Goal: Find contact information: Find contact information

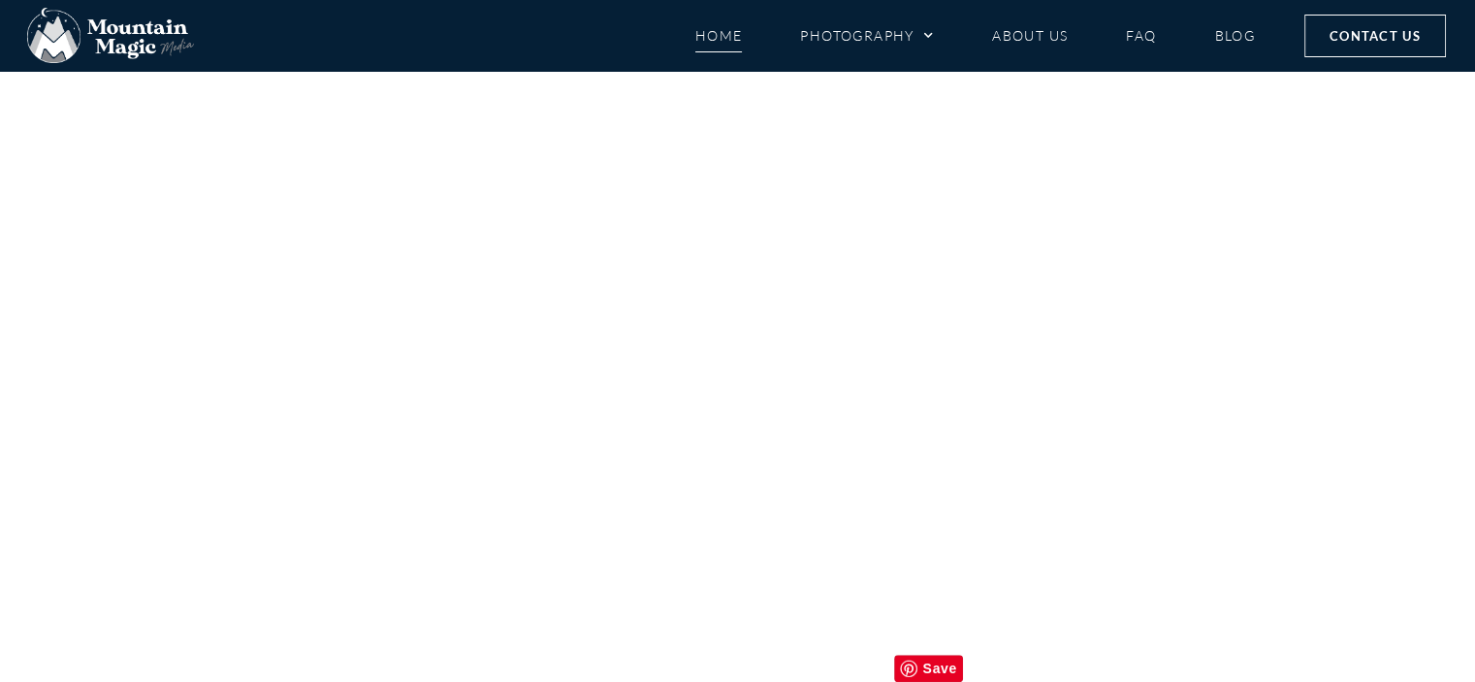
scroll to position [9154, 0]
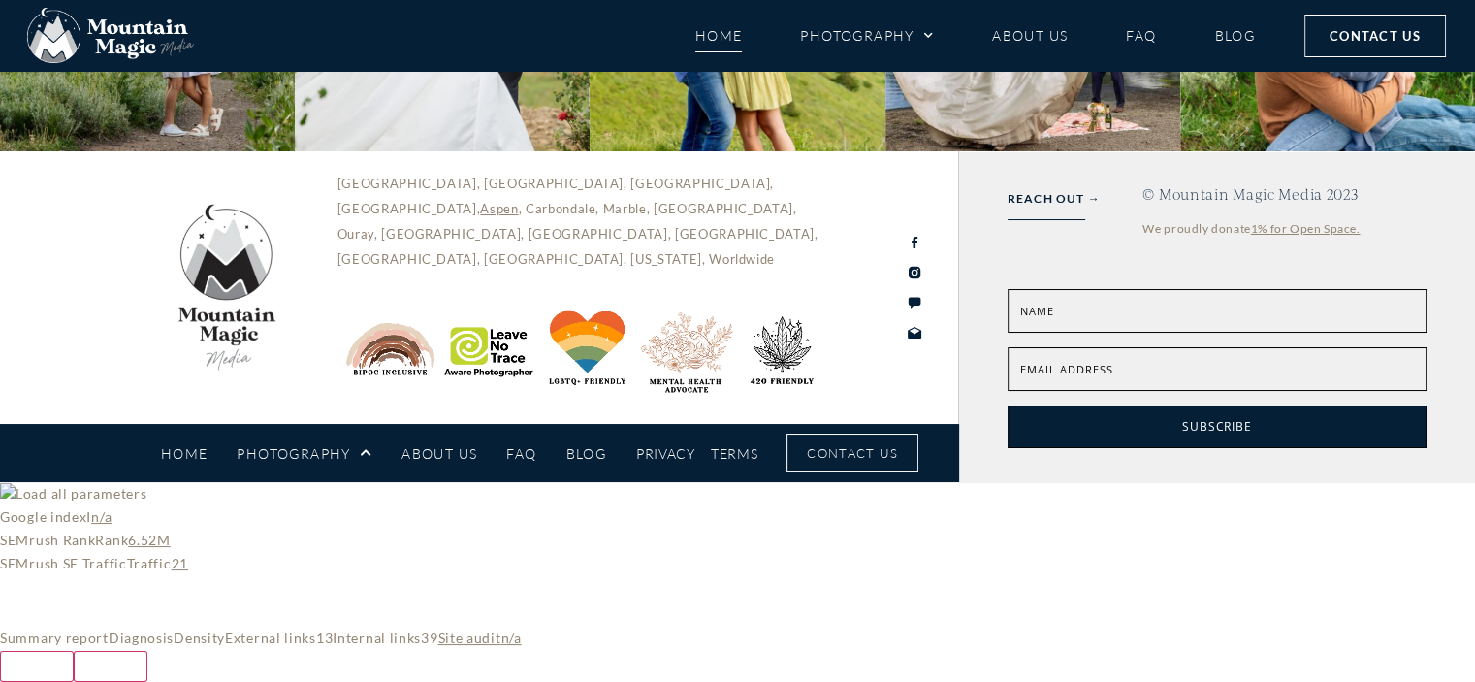
click at [114, 424] on div "Crested Butte, Gunnison, Lake City, Pitkin, Aspen , Carbondale, Marble, Redston…" at bounding box center [479, 287] width 959 height 273
click at [1455, 468] on div "REACH OUT → © Mountain Magic Media 2023 We proudly donate 1% for Open Space. Na…" at bounding box center [1217, 317] width 516 height 330
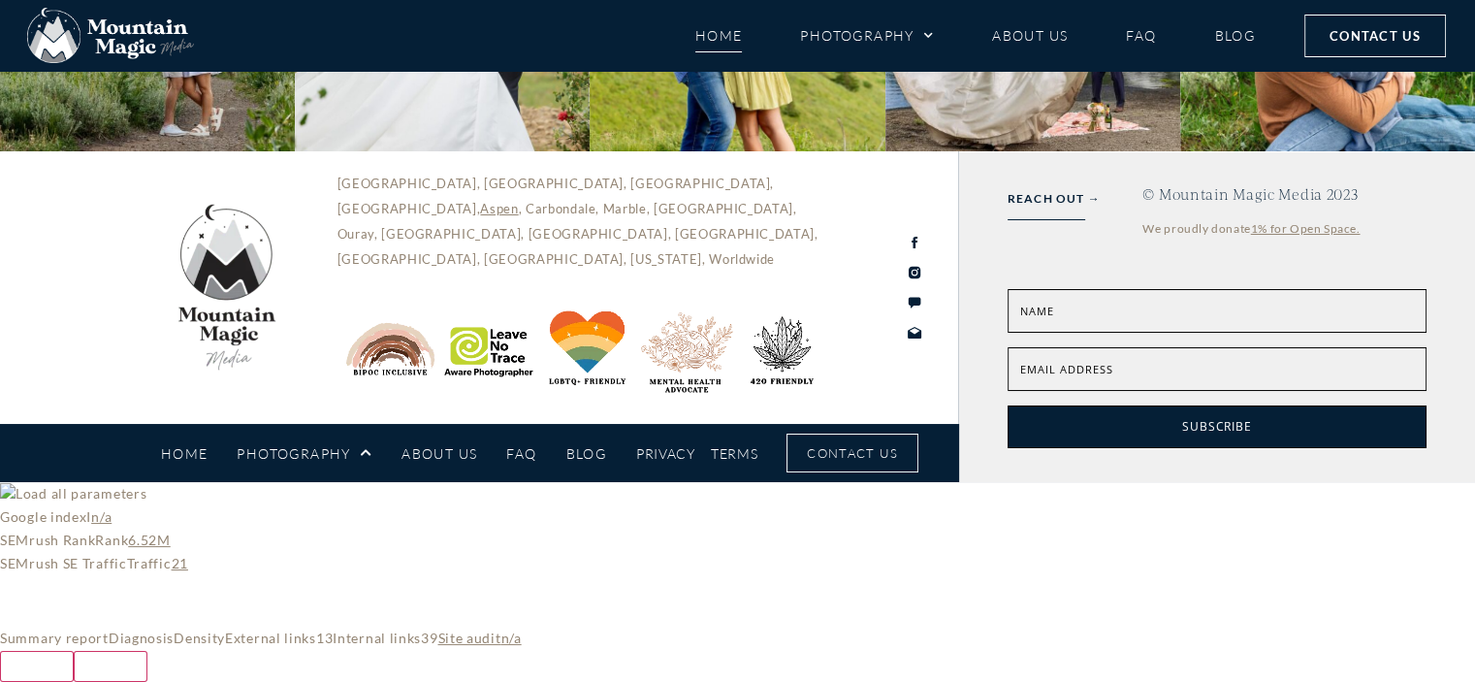
click at [1448, 482] on div "REACH OUT → © Mountain Magic Media 2023 We proudly donate 1% for Open Space. Na…" at bounding box center [1217, 317] width 516 height 330
click at [992, 405] on div "REACH OUT → © Mountain Magic Media 2023 We proudly donate 1% for Open Space. Na…" at bounding box center [1217, 317] width 516 height 330
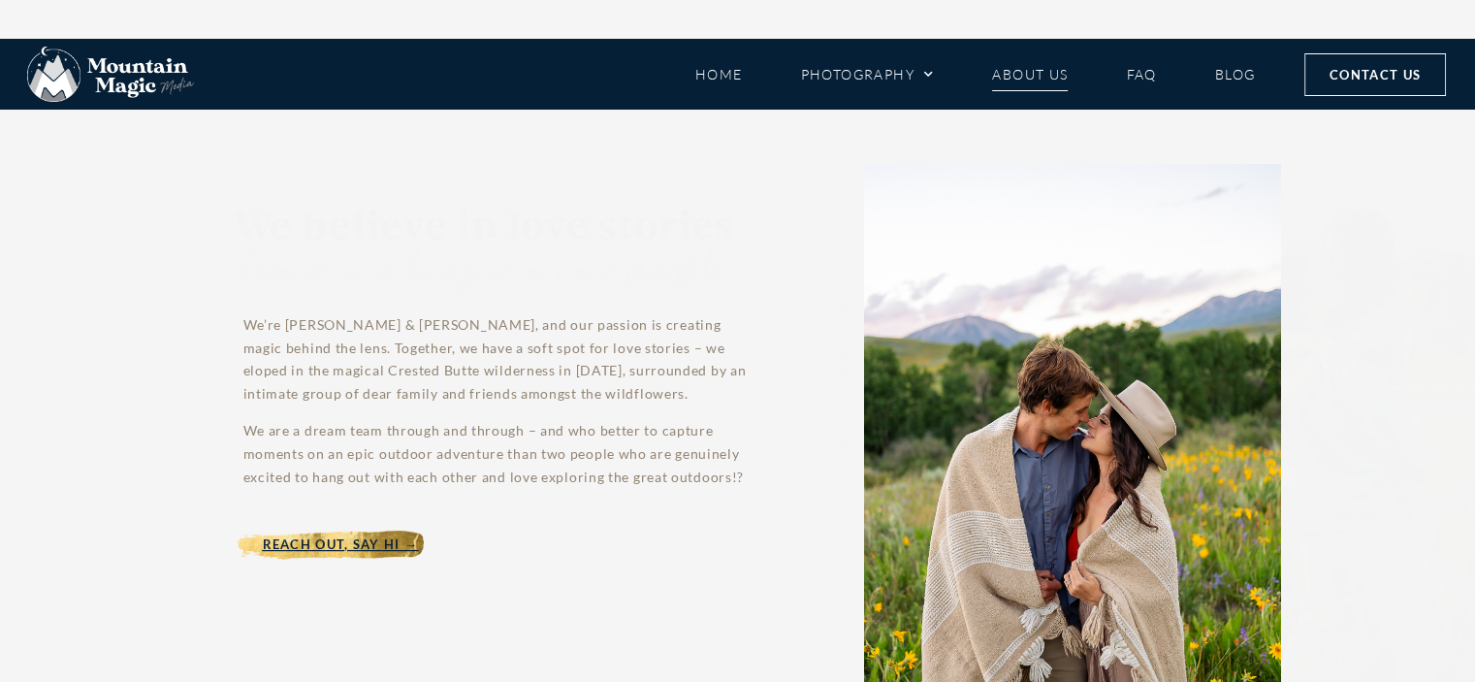
scroll to position [9249, 0]
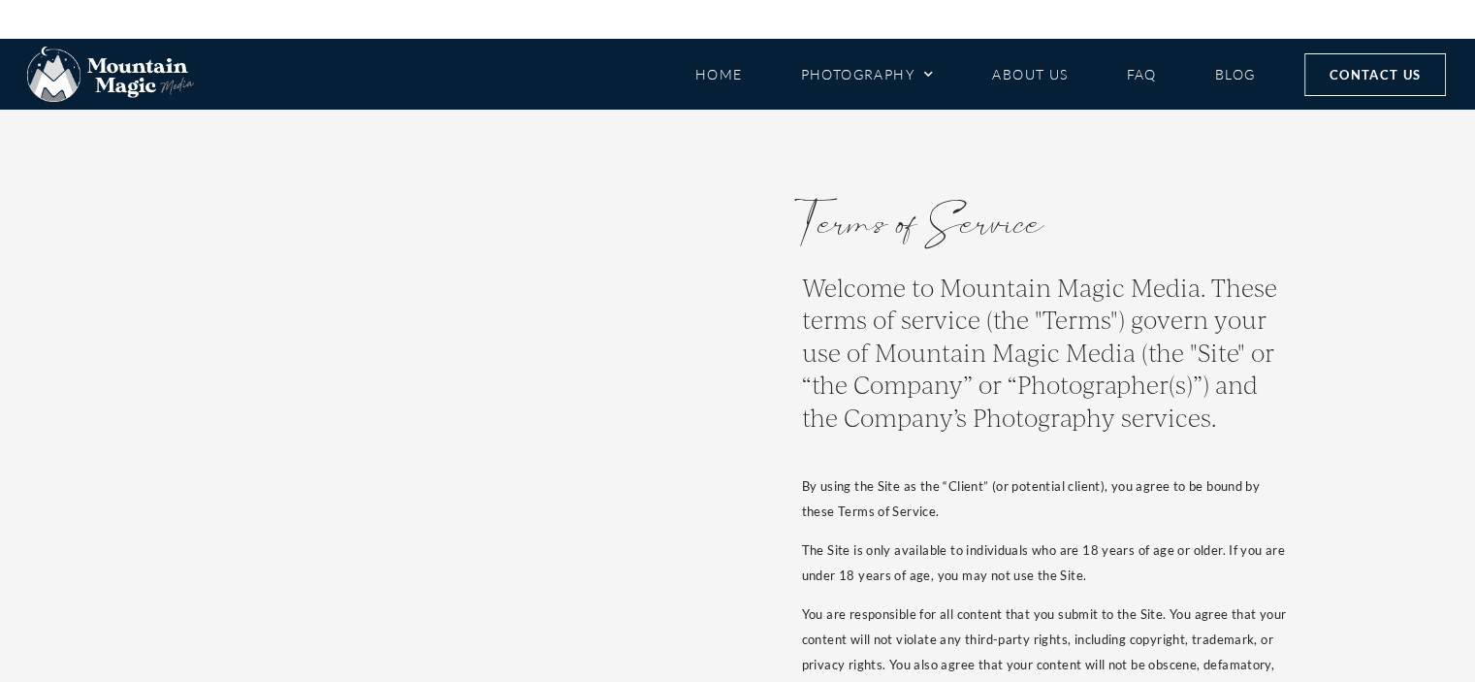
scroll to position [13268, 0]
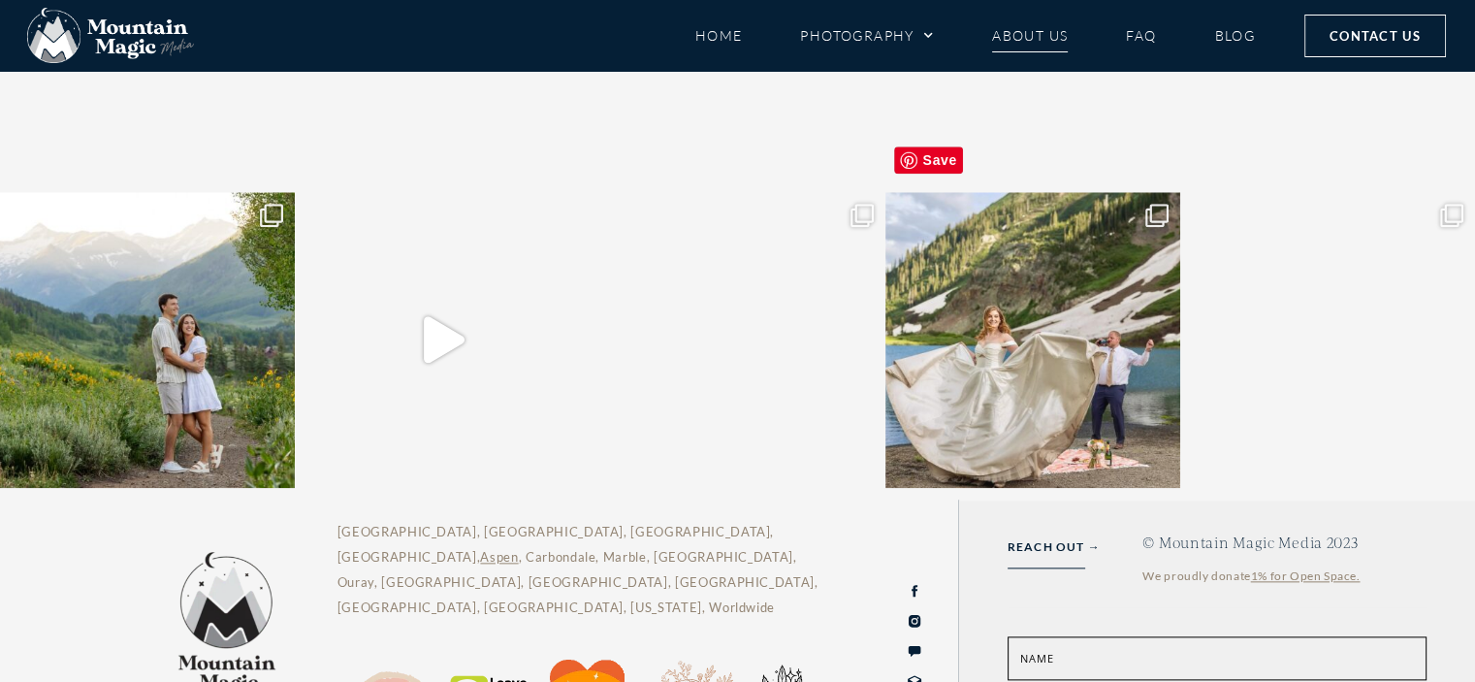
scroll to position [9546, 0]
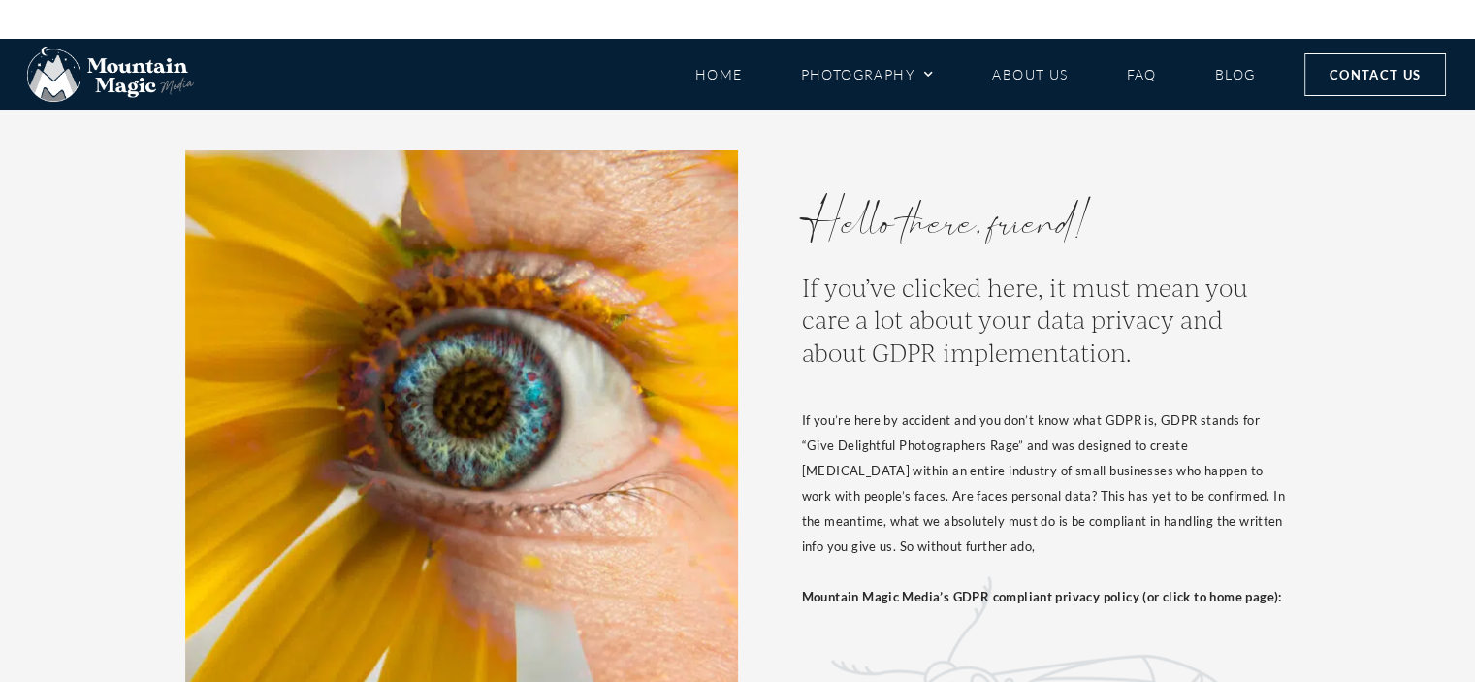
click at [1385, 230] on div "Hello there, friend! If you’ve clicked here, it must mean you care a lot about …" at bounding box center [737, 544] width 1475 height 869
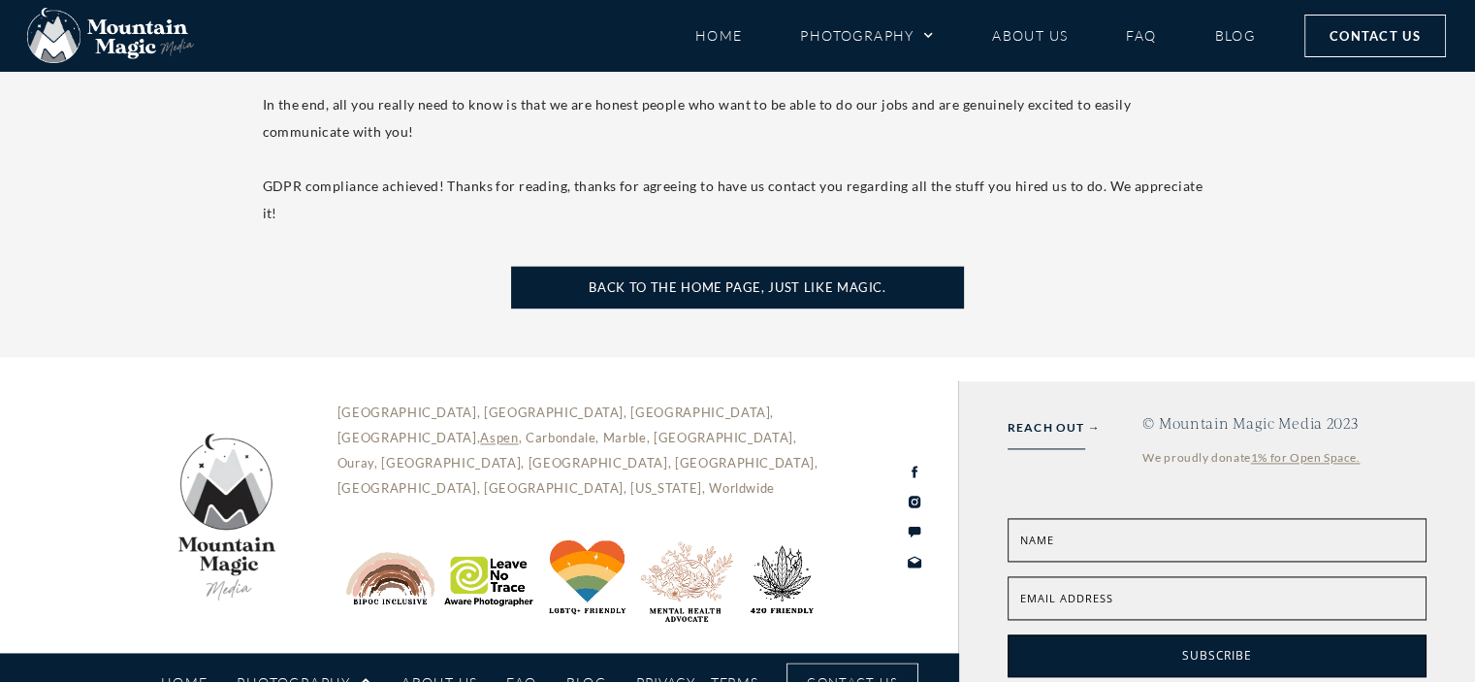
scroll to position [129, 0]
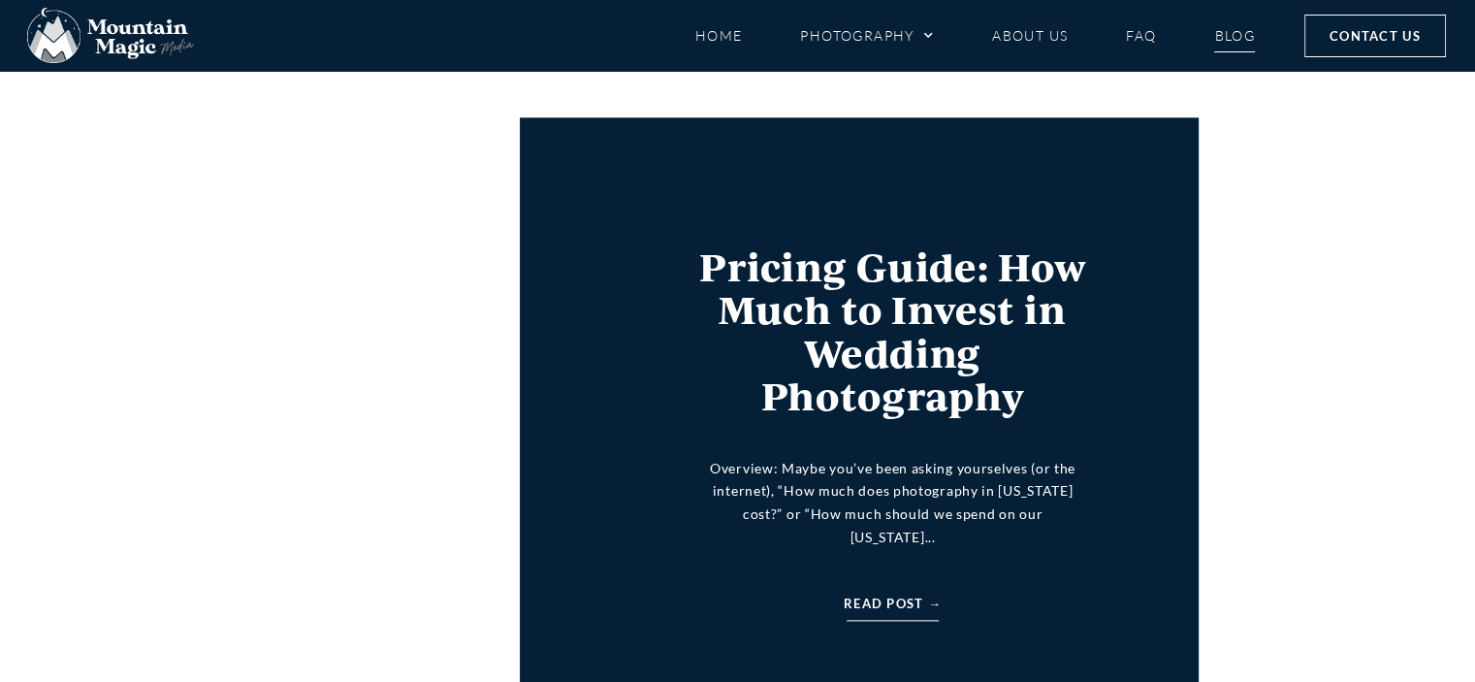
scroll to position [2328, 0]
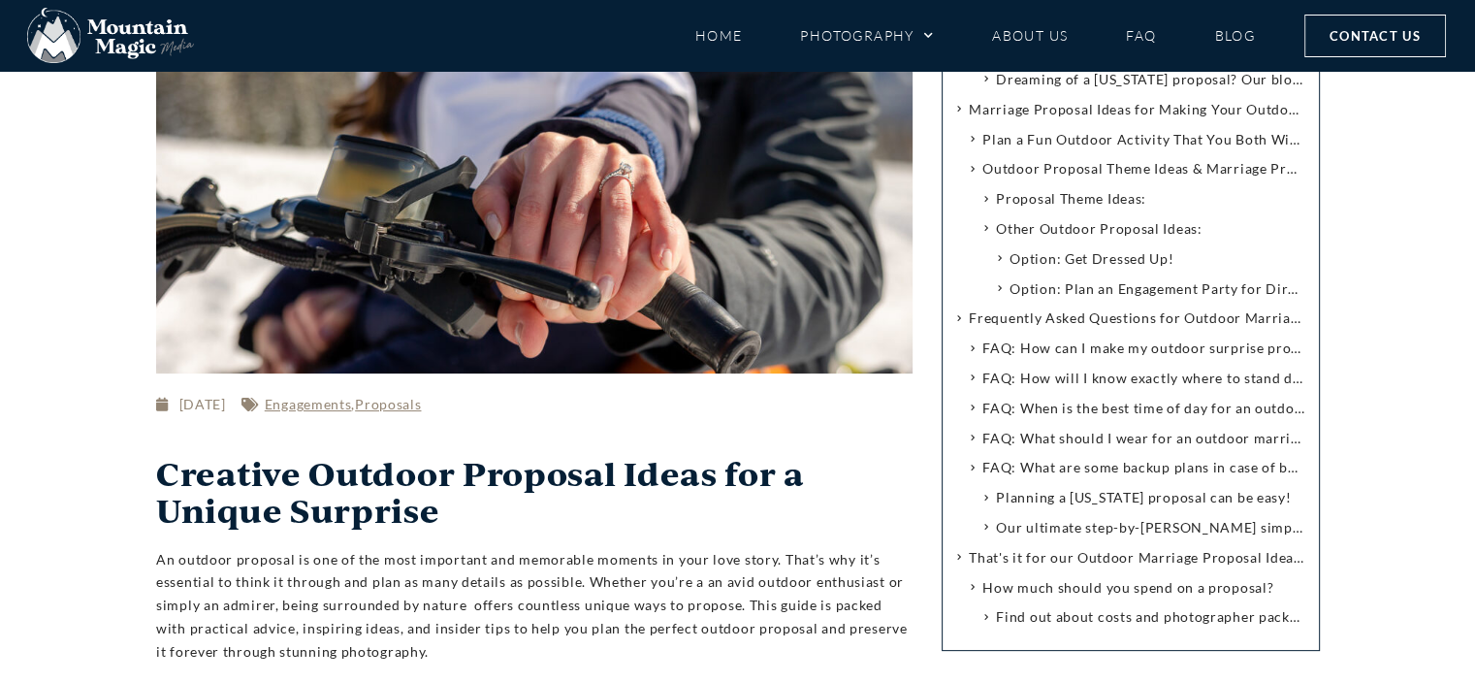
scroll to position [194, 0]
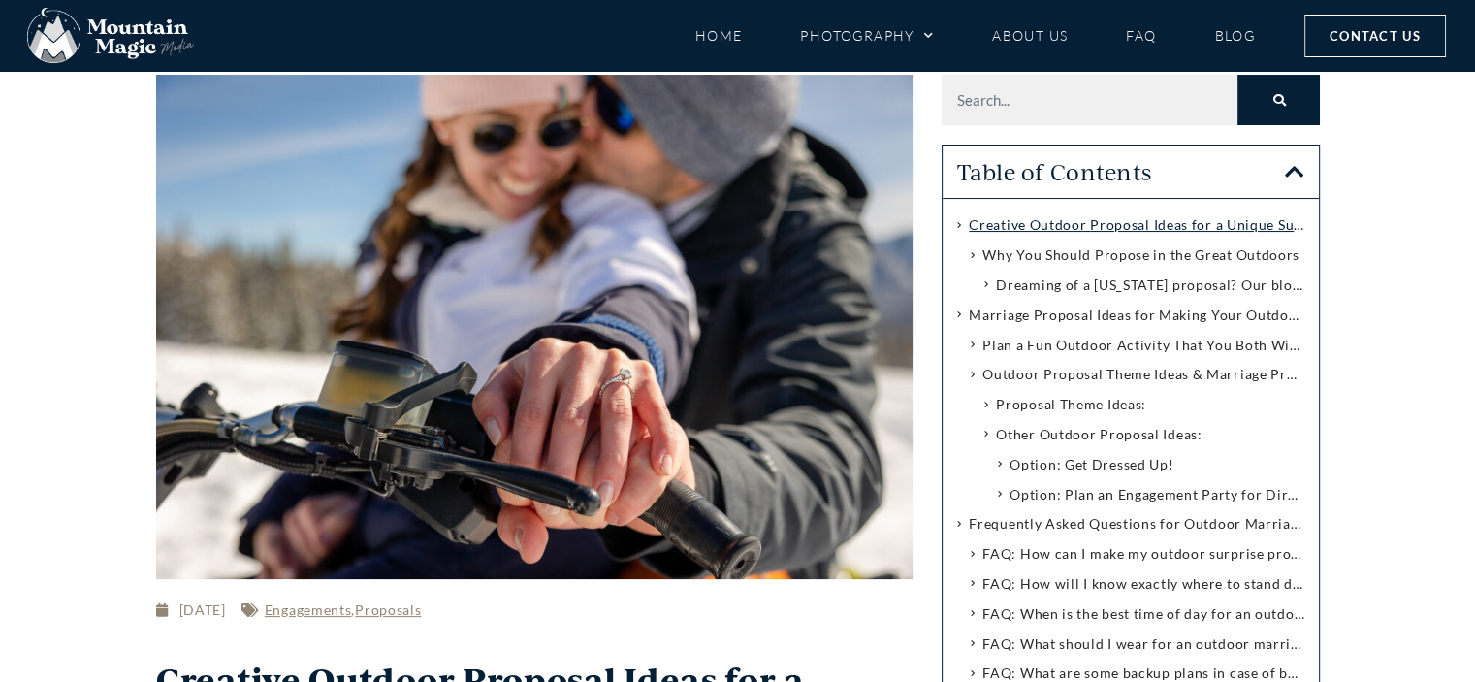
click at [1299, 177] on icon "Close table of contents" at bounding box center [1294, 171] width 19 height 21
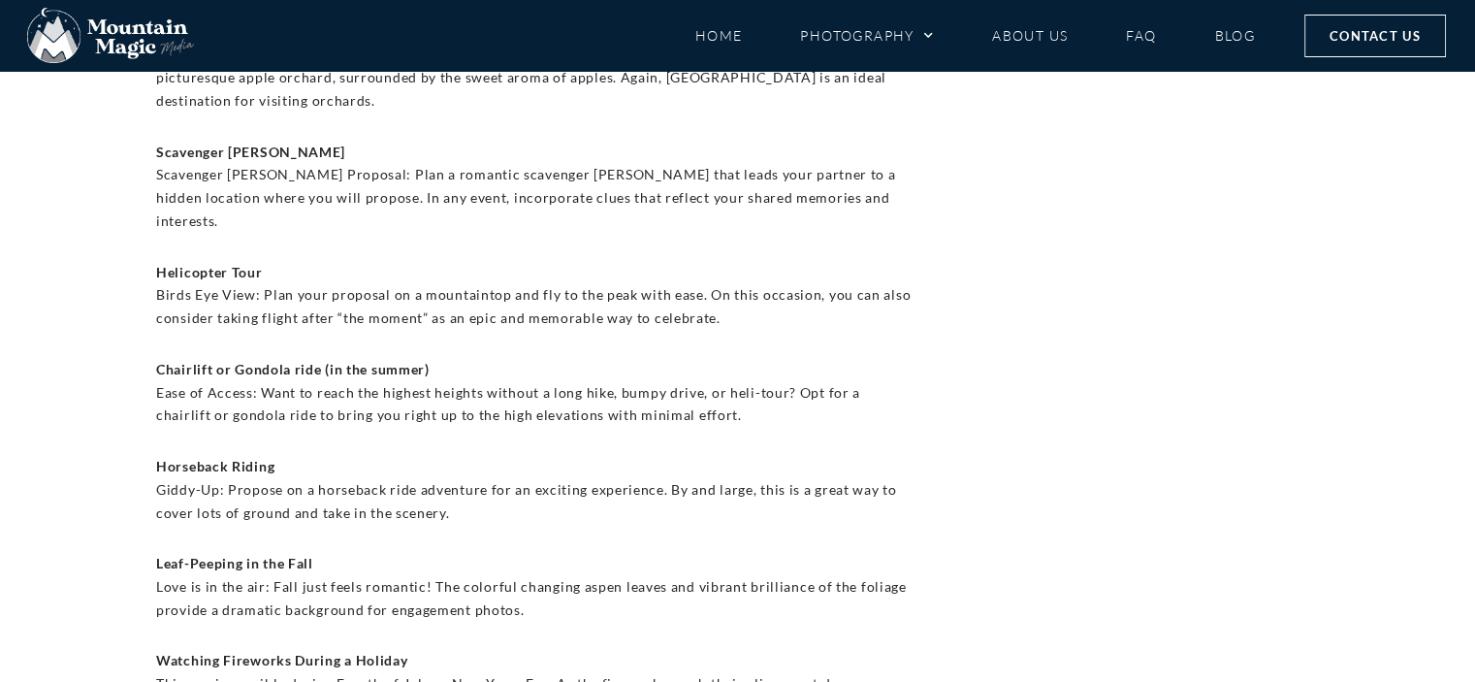
scroll to position [7760, 0]
